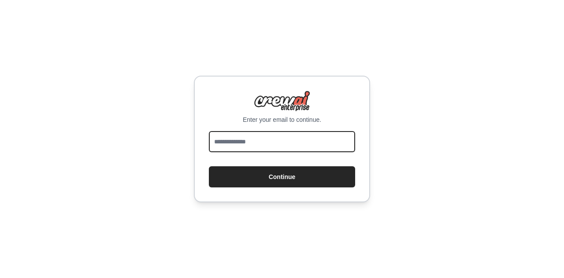
click at [238, 146] on input "email" at bounding box center [282, 141] width 146 height 21
type input "**********"
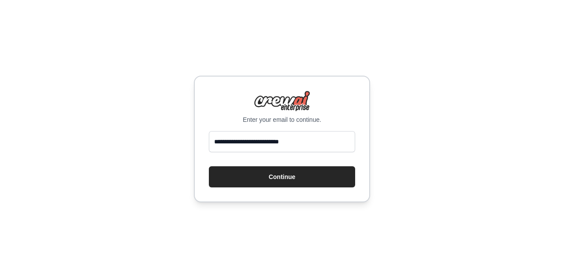
click at [279, 191] on div "**********" at bounding box center [282, 139] width 176 height 127
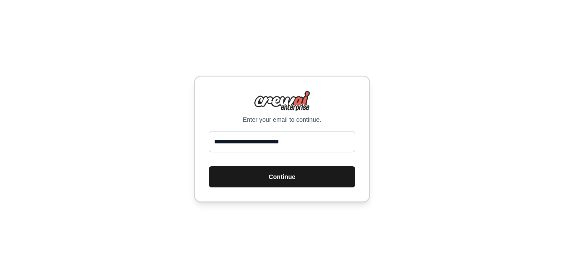
click at [281, 186] on button "Continue" at bounding box center [282, 176] width 146 height 21
click at [283, 185] on button "Continue" at bounding box center [282, 176] width 146 height 21
click at [281, 176] on button "Continue" at bounding box center [282, 176] width 146 height 21
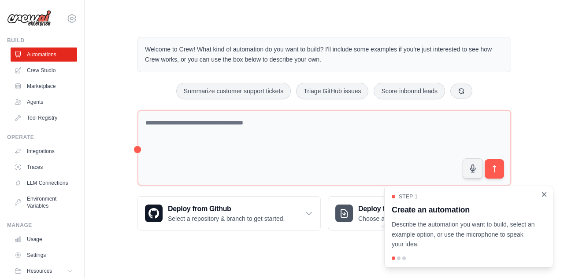
click at [545, 194] on icon "Close walkthrough" at bounding box center [544, 195] width 8 height 8
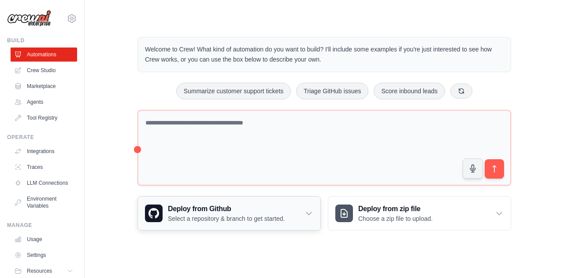
click at [260, 209] on h3 "Deploy from Github" at bounding box center [226, 209] width 117 height 11
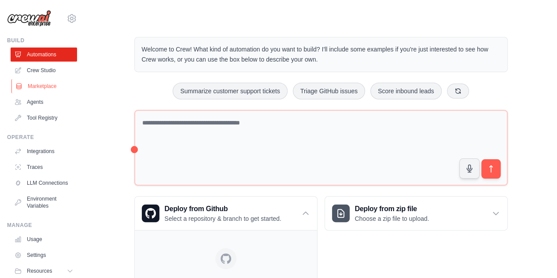
scroll to position [37, 0]
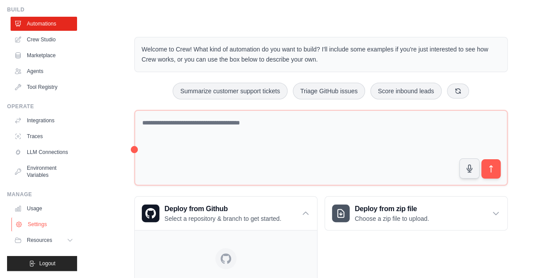
click at [31, 223] on link "Settings" at bounding box center [44, 225] width 67 height 14
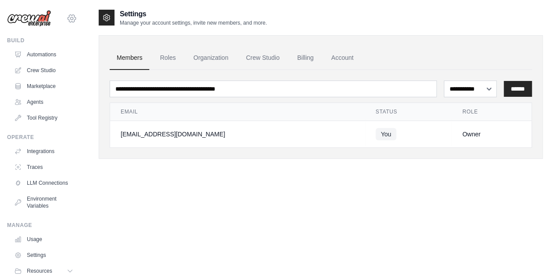
click at [70, 19] on icon at bounding box center [71, 18] width 3 height 3
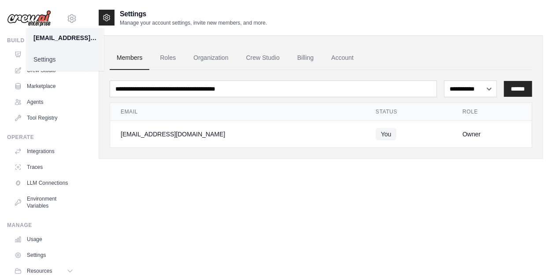
click at [50, 58] on link "Settings" at bounding box center [65, 60] width 78 height 16
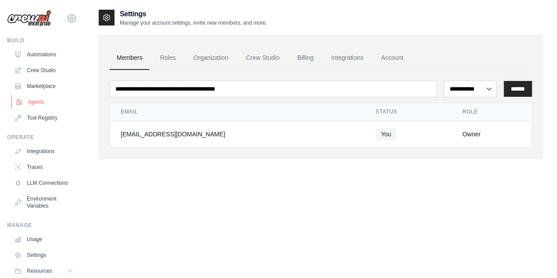
click at [36, 96] on link "Agents" at bounding box center [44, 102] width 67 height 14
click at [33, 100] on link "Agents" at bounding box center [44, 102] width 67 height 14
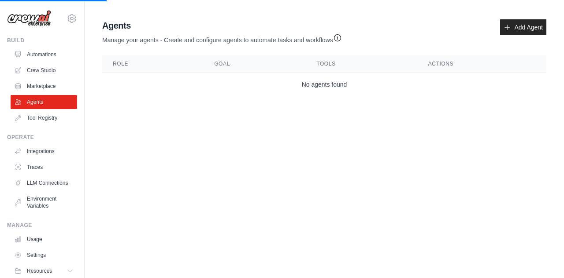
click at [217, 74] on td "No agents found" at bounding box center [324, 84] width 444 height 23
click at [226, 64] on th "Goal" at bounding box center [254, 64] width 102 height 18
click at [512, 25] on link "Add Agent" at bounding box center [523, 27] width 46 height 16
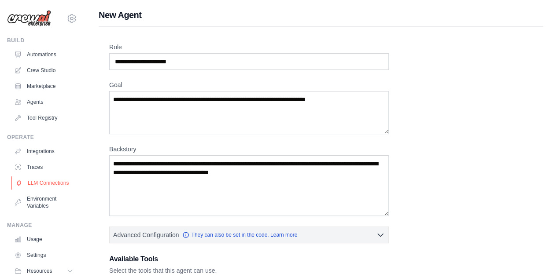
scroll to position [37, 0]
